Goal: Task Accomplishment & Management: Manage account settings

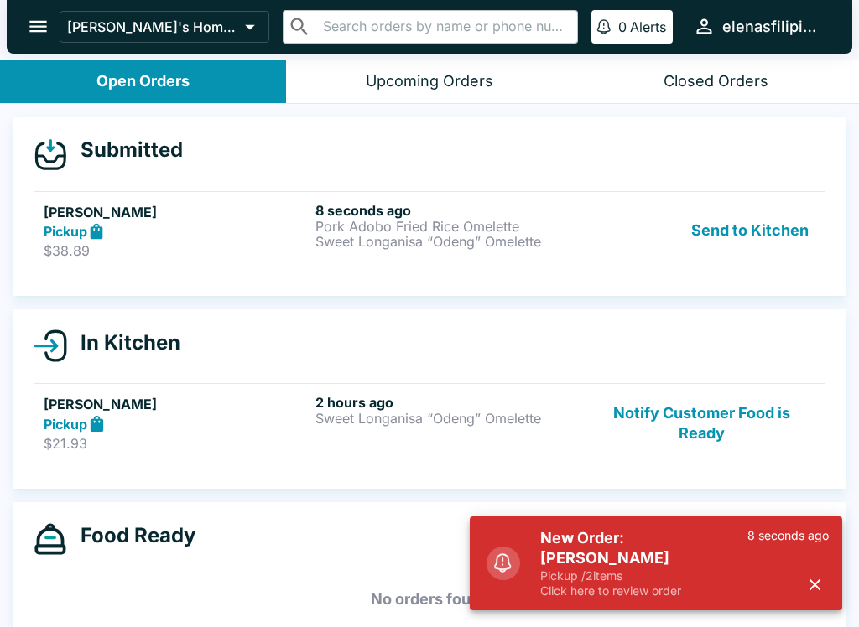
scroll to position [15, 0]
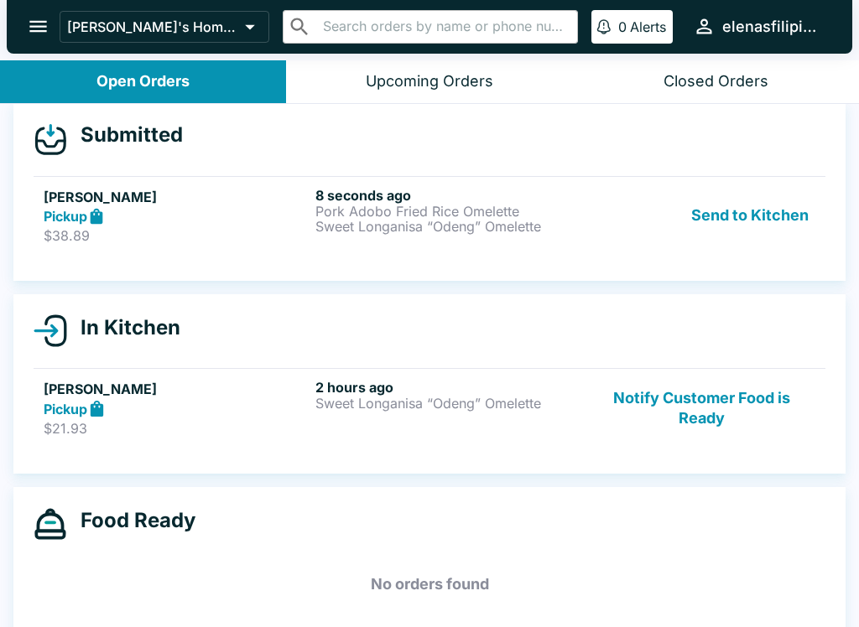
click at [694, 404] on button "Notify Customer Food is Ready" at bounding box center [701, 408] width 227 height 58
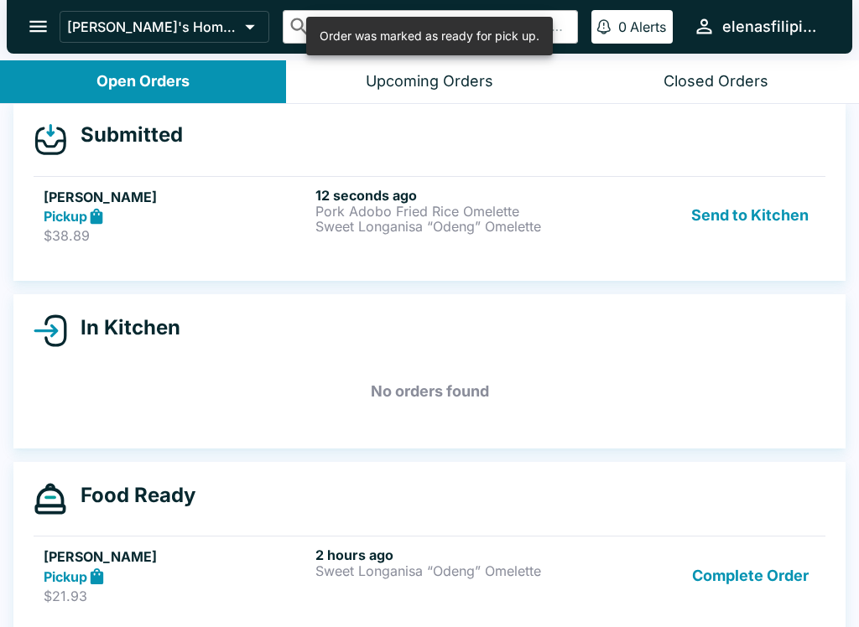
click at [366, 226] on p "Sweet Longanisa “Odeng” Omelette" at bounding box center [447, 226] width 265 height 15
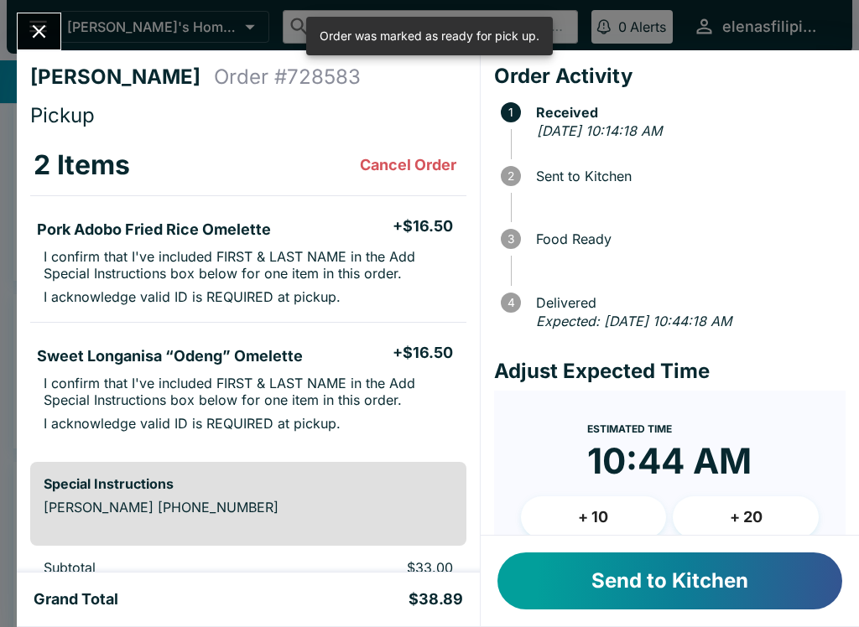
scroll to position [27, 0]
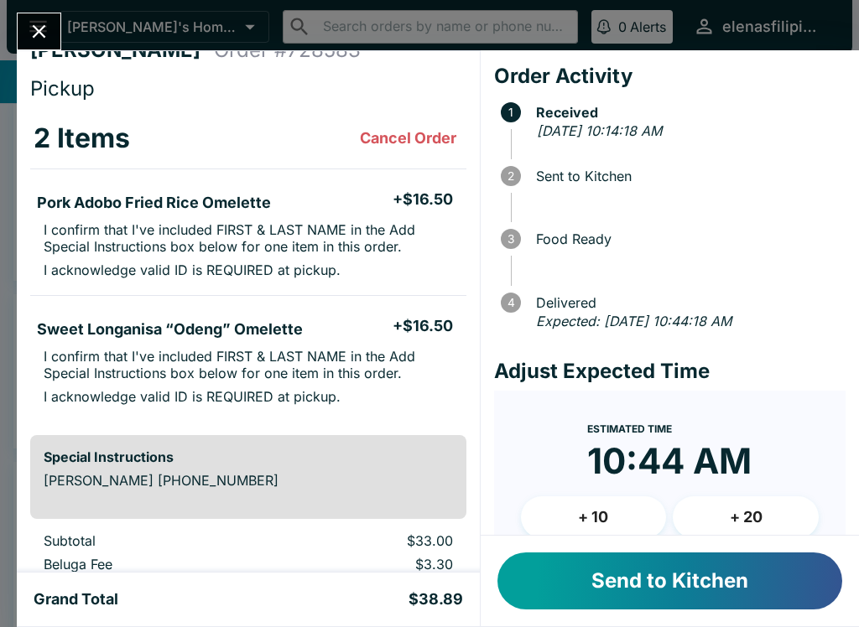
click at [639, 573] on button "Send to Kitchen" at bounding box center [669, 580] width 345 height 57
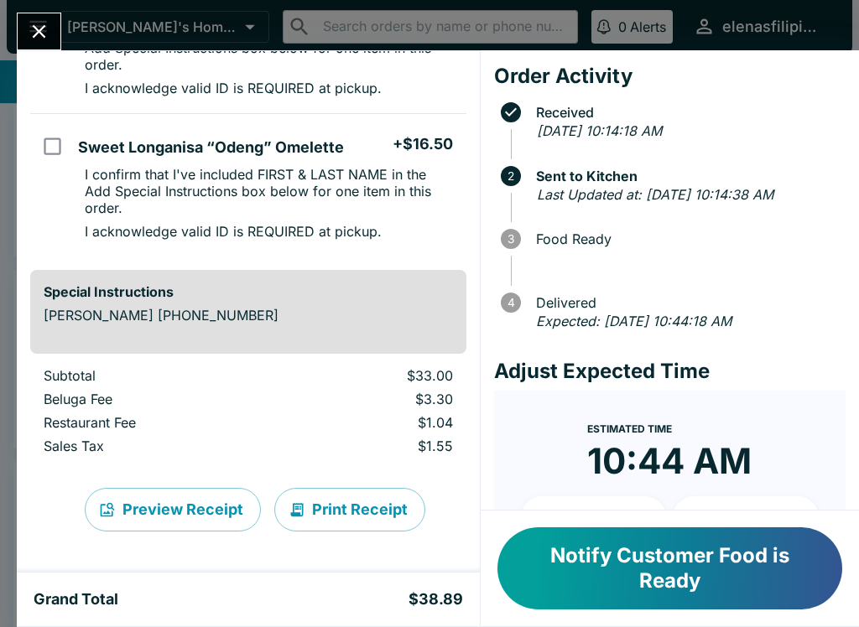
scroll to position [226, 0]
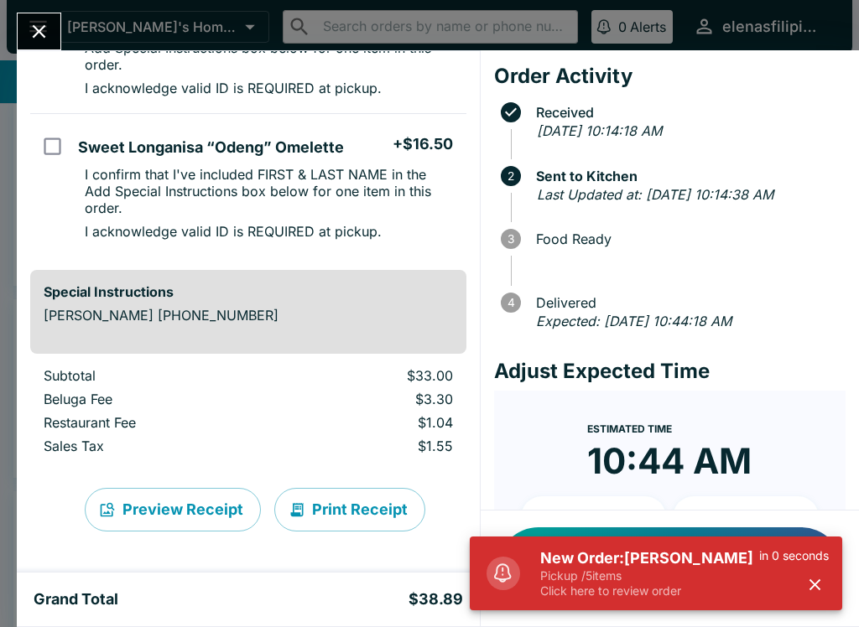
click at [660, 559] on h5 "New Order: [PERSON_NAME]" at bounding box center [649, 558] width 219 height 20
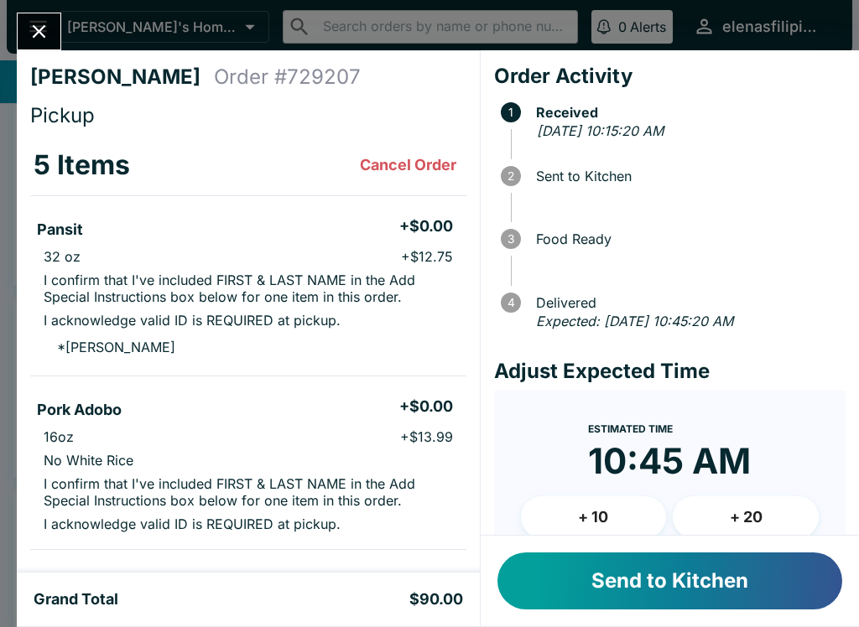
click at [709, 586] on button "Send to Kitchen" at bounding box center [669, 580] width 345 height 57
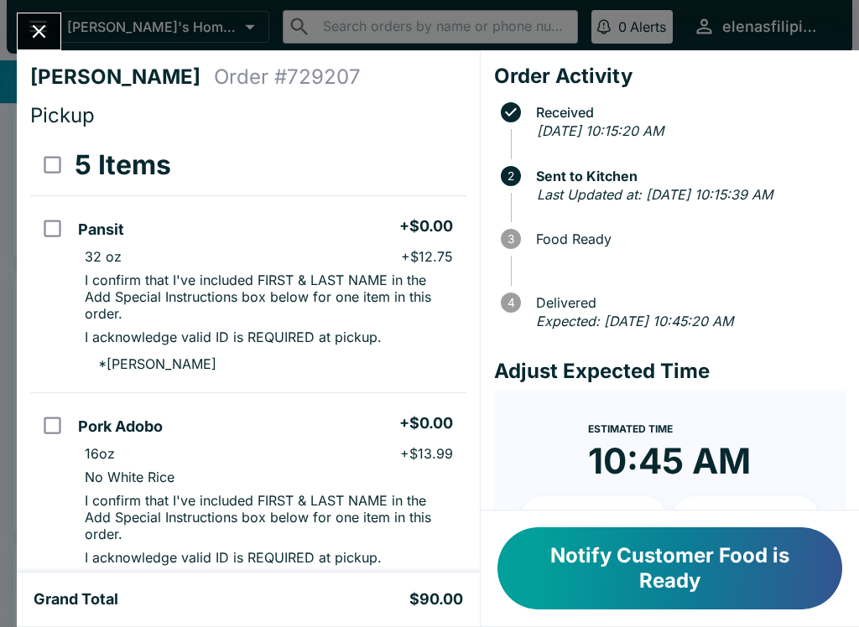
click at [39, 26] on icon "Close" at bounding box center [39, 31] width 23 height 23
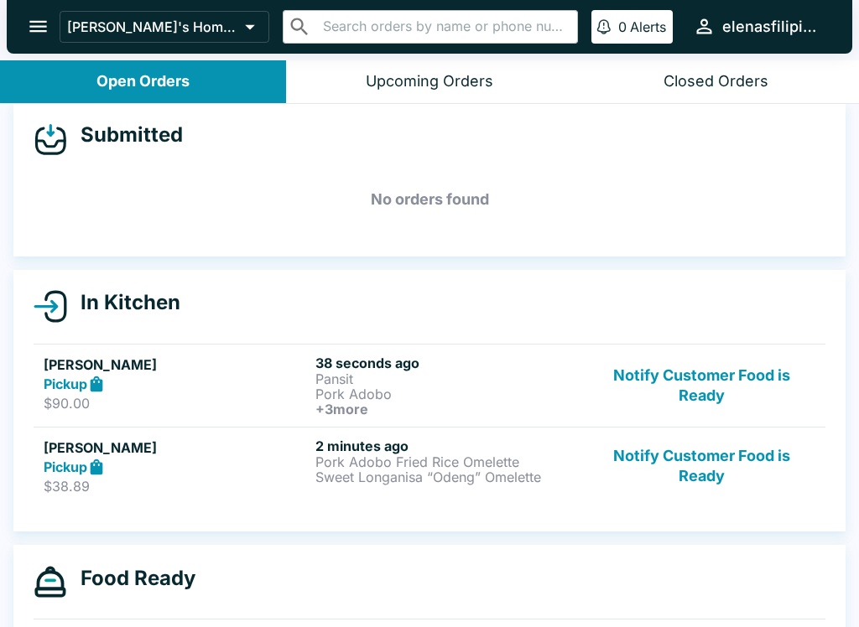
click at [317, 386] on p "Pork Adobo" at bounding box center [447, 393] width 265 height 15
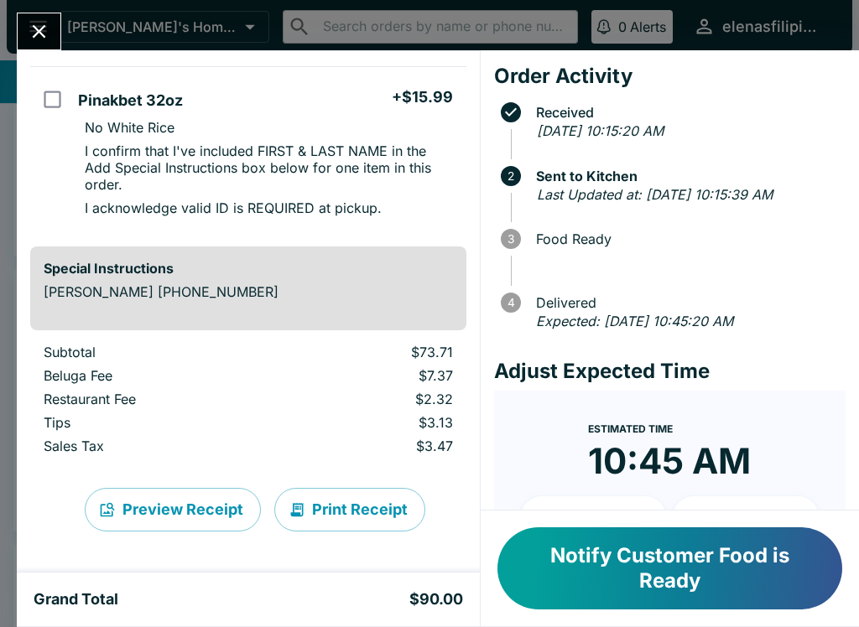
scroll to position [897, 0]
click at [26, 28] on button "Close" at bounding box center [39, 31] width 43 height 36
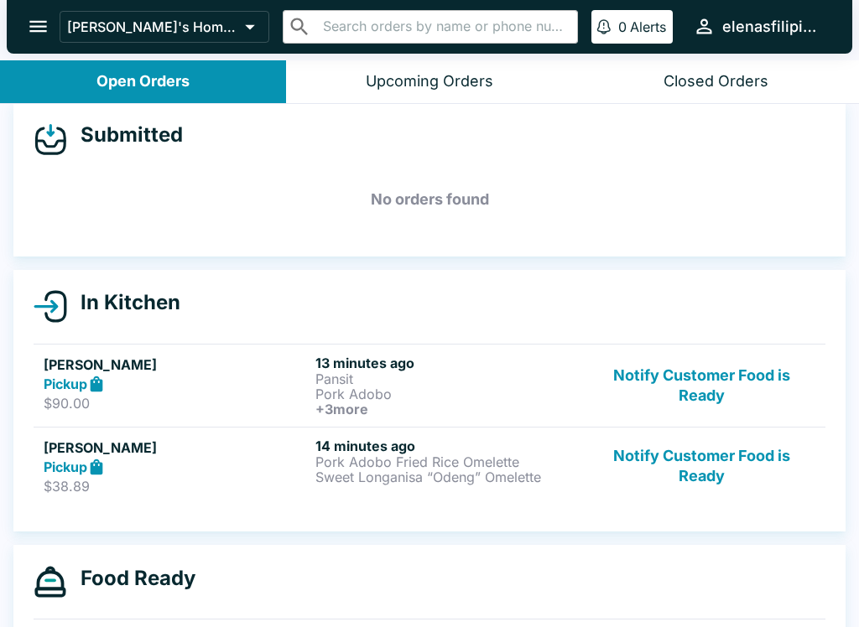
click at [103, 495] on link "[PERSON_NAME] Pickup $38.89 14 minutes ago Pork Adobo Fried Rice Omelette Sweet…" at bounding box center [429, 466] width 791 height 79
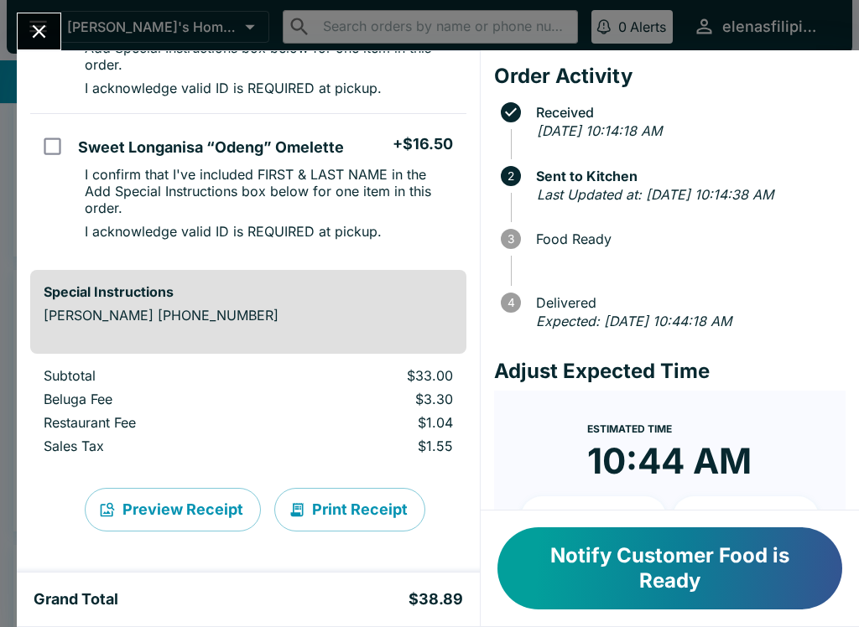
scroll to position [226, 0]
click at [628, 566] on button "Notify Customer Food is Ready" at bounding box center [669, 568] width 345 height 82
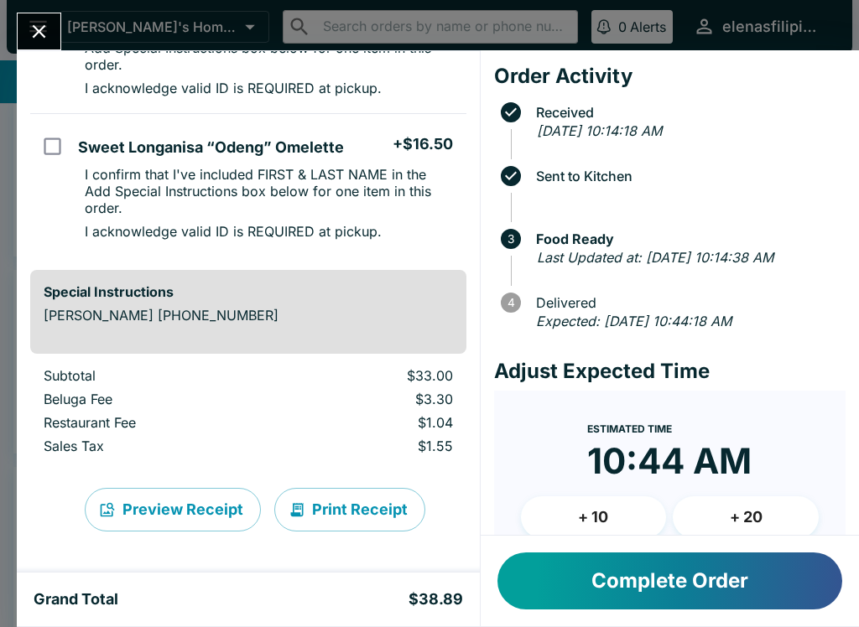
click at [29, 29] on icon "Close" at bounding box center [39, 31] width 23 height 23
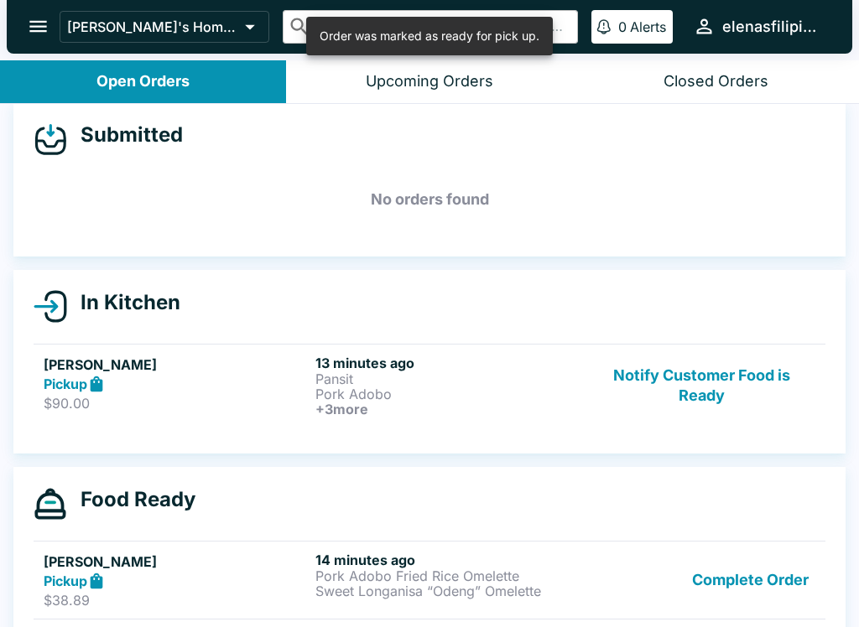
click at [106, 363] on h5 "[PERSON_NAME]" at bounding box center [176, 365] width 265 height 20
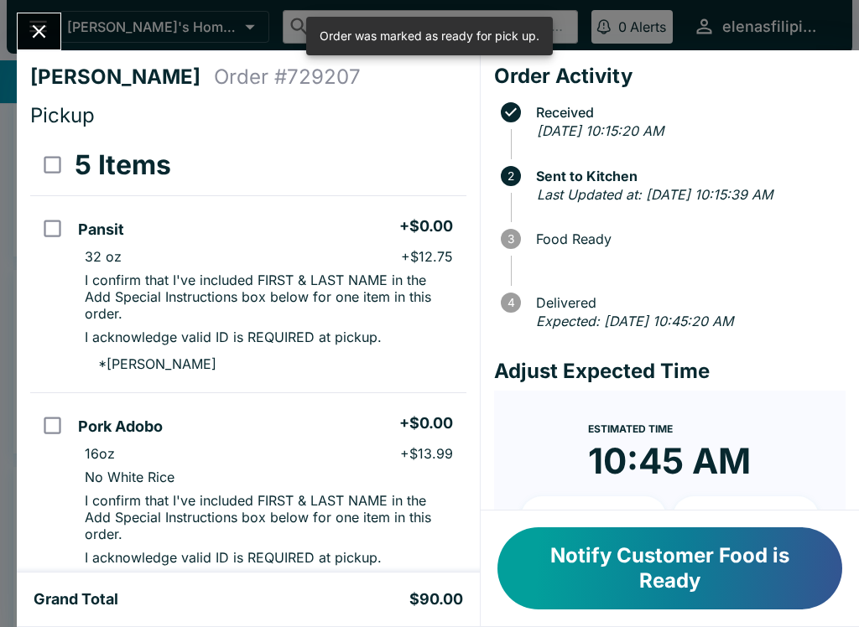
click at [630, 603] on button "Notify Customer Food is Ready" at bounding box center [669, 568] width 345 height 82
